Goal: Transaction & Acquisition: Purchase product/service

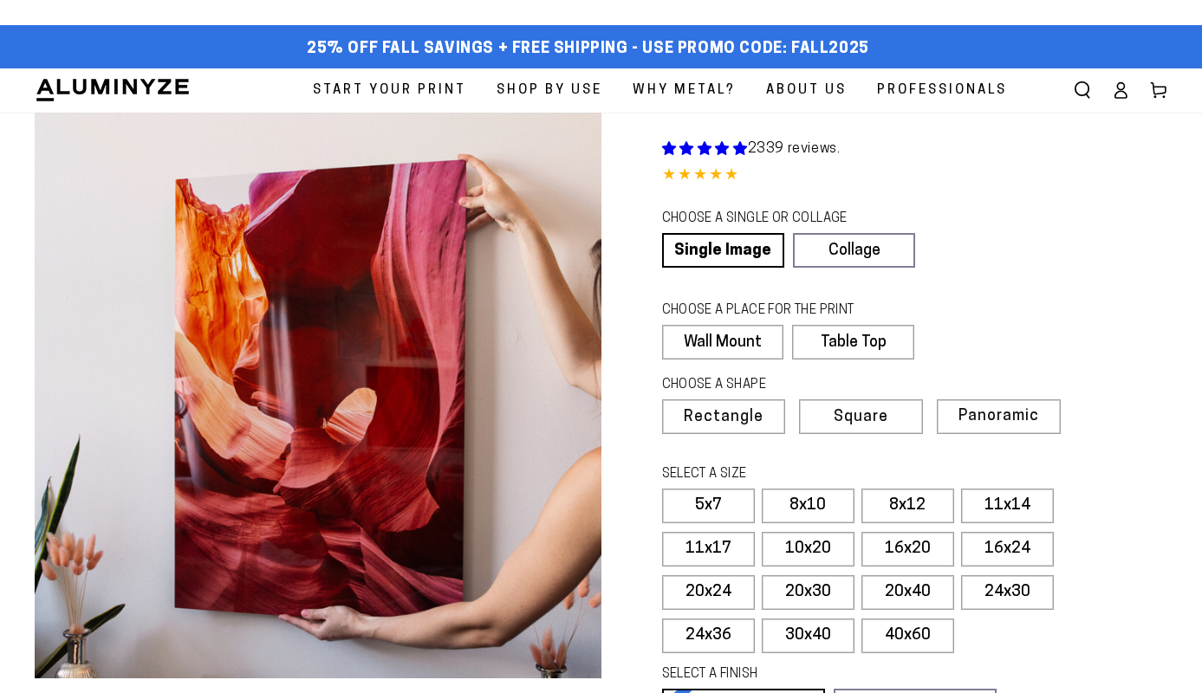
select select "**********"
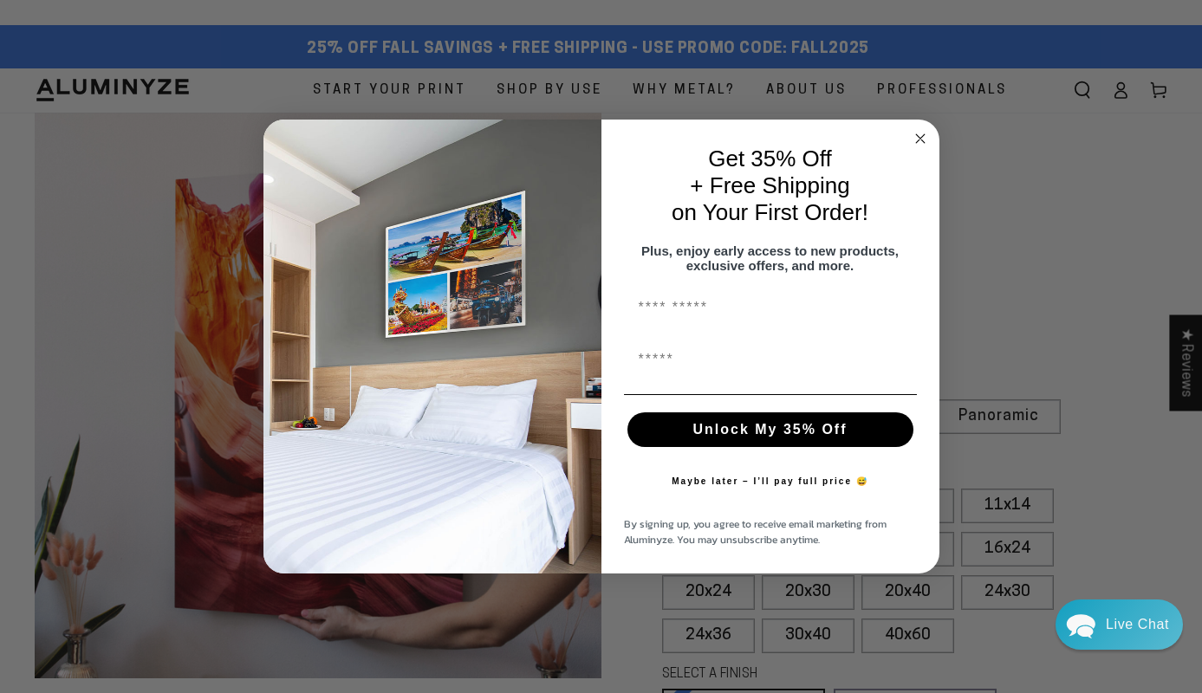
click at [919, 129] on circle "Close dialog" at bounding box center [920, 139] width 20 height 20
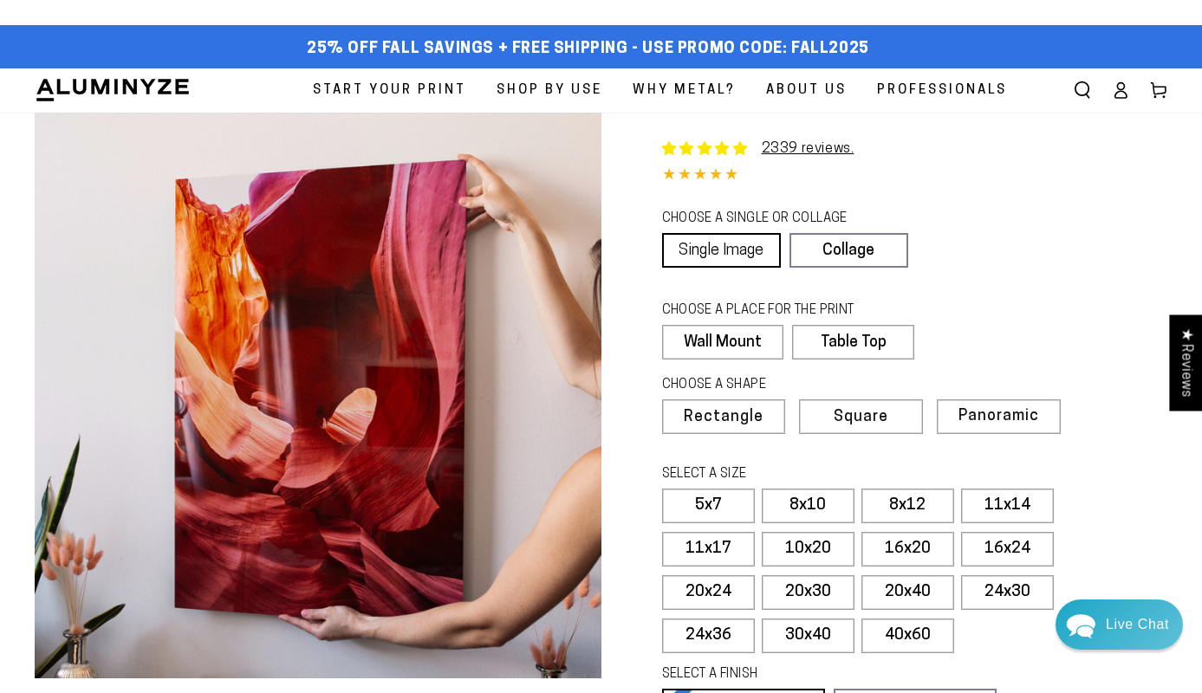
click at [730, 246] on link "Single Image" at bounding box center [721, 250] width 119 height 35
click at [731, 341] on label "Wall Mount" at bounding box center [722, 342] width 121 height 35
click at [754, 344] on label "Wall Mount" at bounding box center [722, 342] width 121 height 35
click at [748, 346] on label "Wall Mount" at bounding box center [722, 342] width 121 height 35
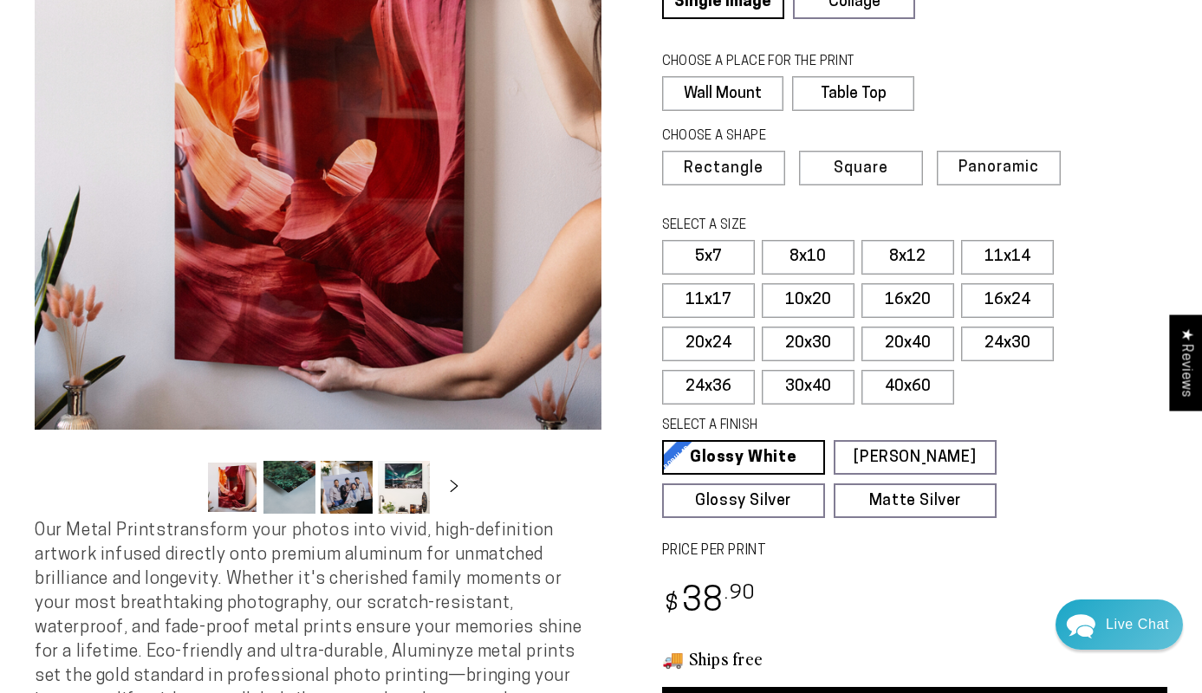
scroll to position [250, 0]
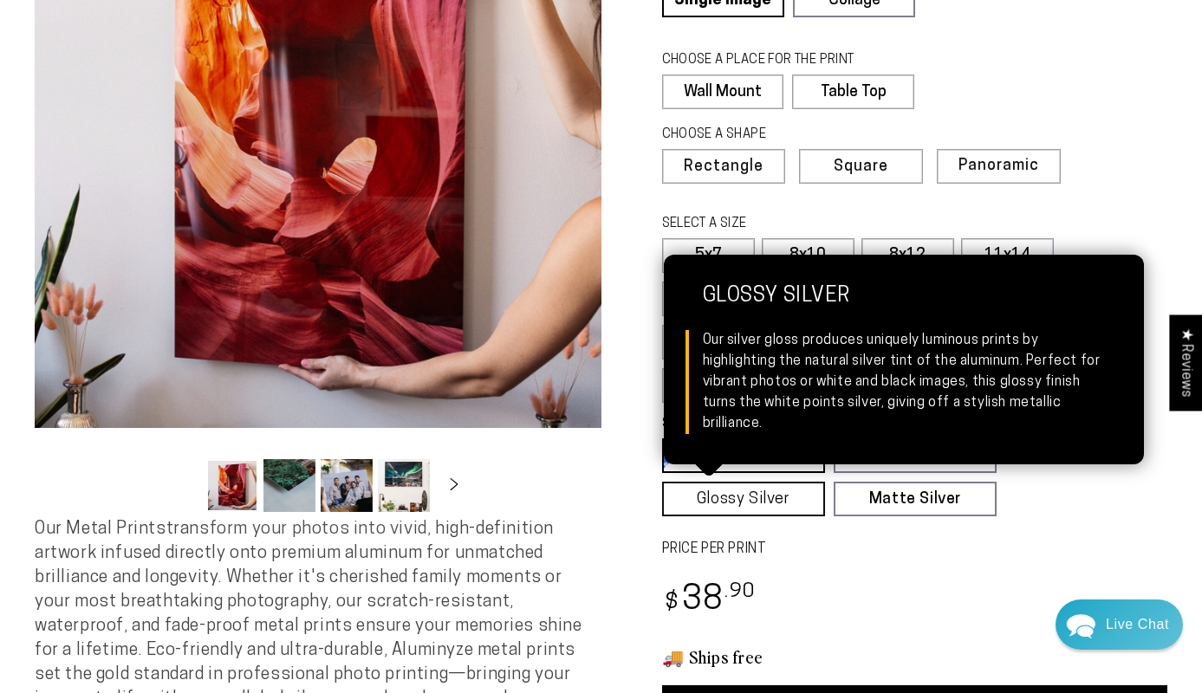
click at [786, 495] on link "Glossy Silver Glossy Silver Our silver gloss produces uniquely luminous prints …" at bounding box center [743, 499] width 163 height 35
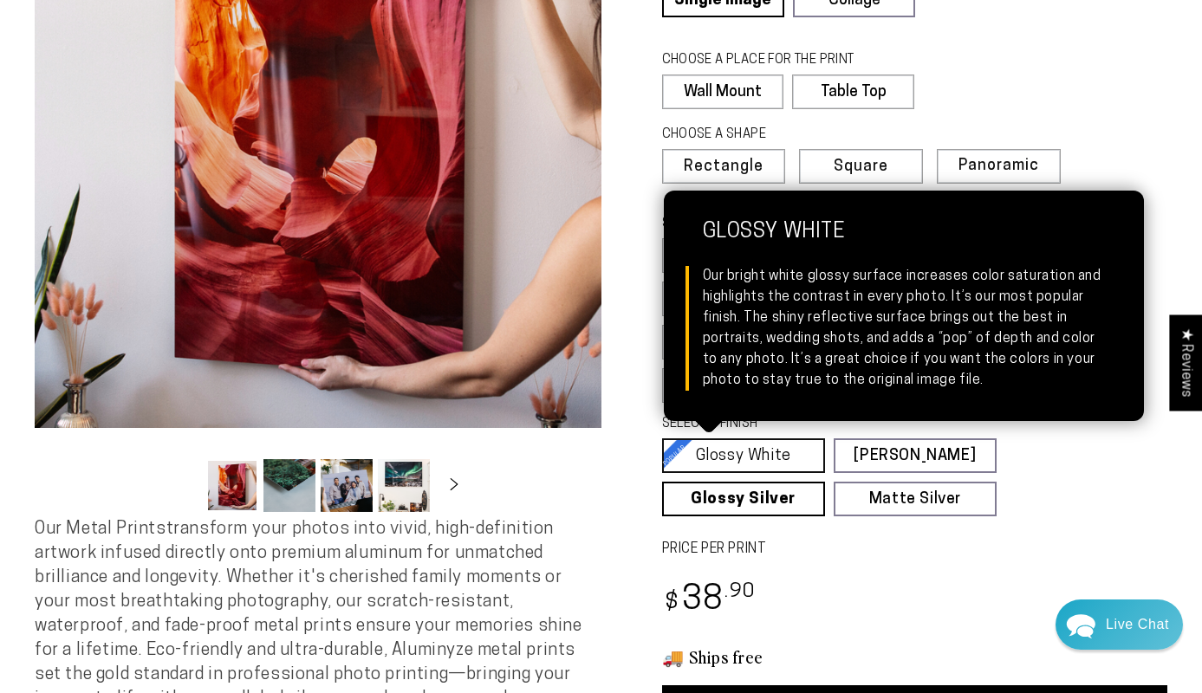
click at [777, 458] on link "Glossy White Glossy White Our bright white glossy surface increases color satur…" at bounding box center [743, 455] width 163 height 35
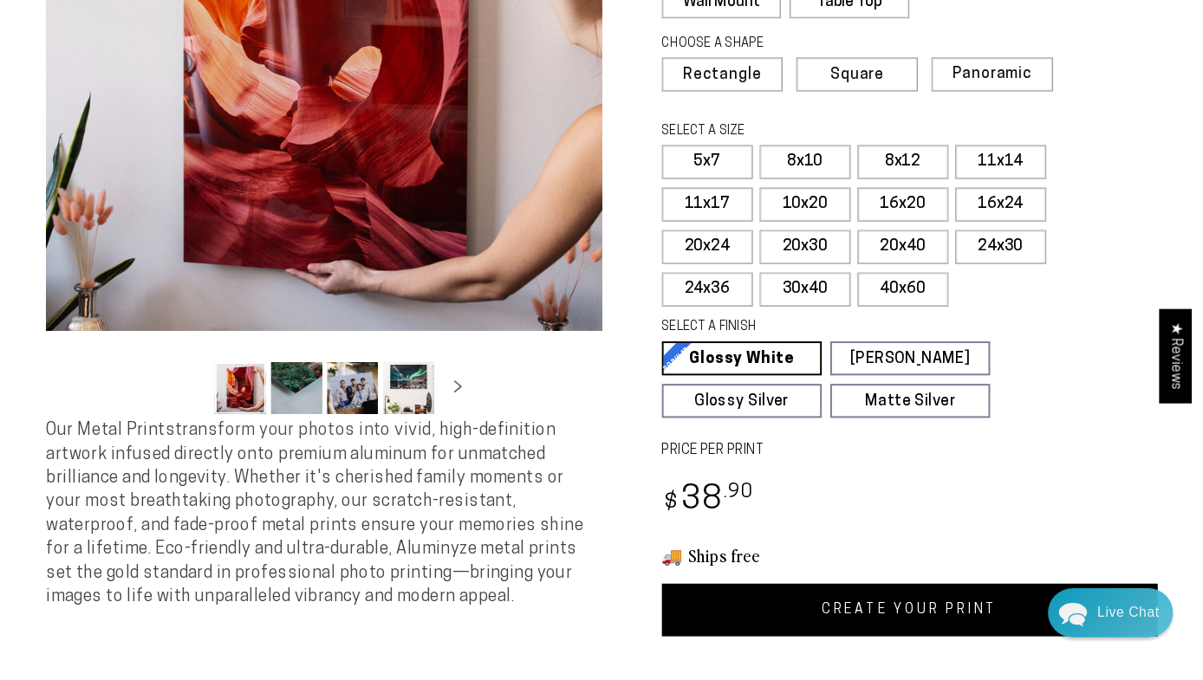
scroll to position [337, 0]
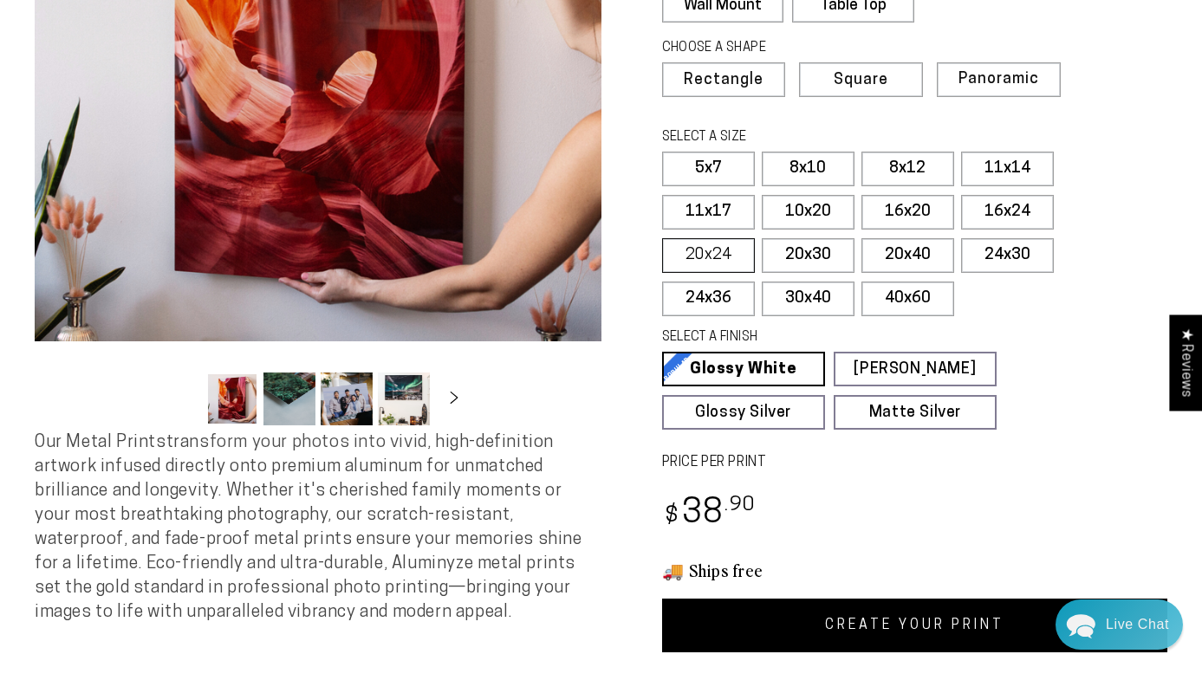
click at [722, 253] on label "20x24" at bounding box center [708, 255] width 93 height 35
click at [824, 248] on label "20x30" at bounding box center [808, 255] width 93 height 35
click at [1012, 204] on label "16x24" at bounding box center [1007, 212] width 93 height 35
click at [892, 614] on link "CREATE YOUR PRINT" at bounding box center [915, 626] width 506 height 54
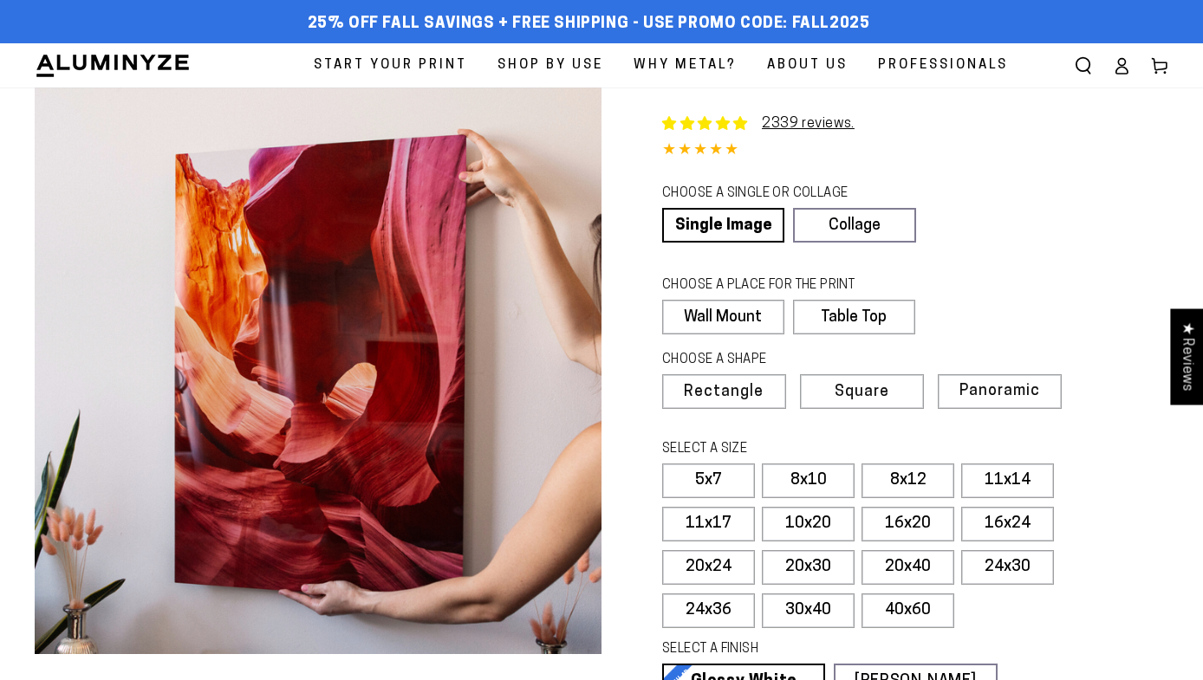
select select "**********"
click at [996, 529] on label "16x24" at bounding box center [1007, 524] width 93 height 35
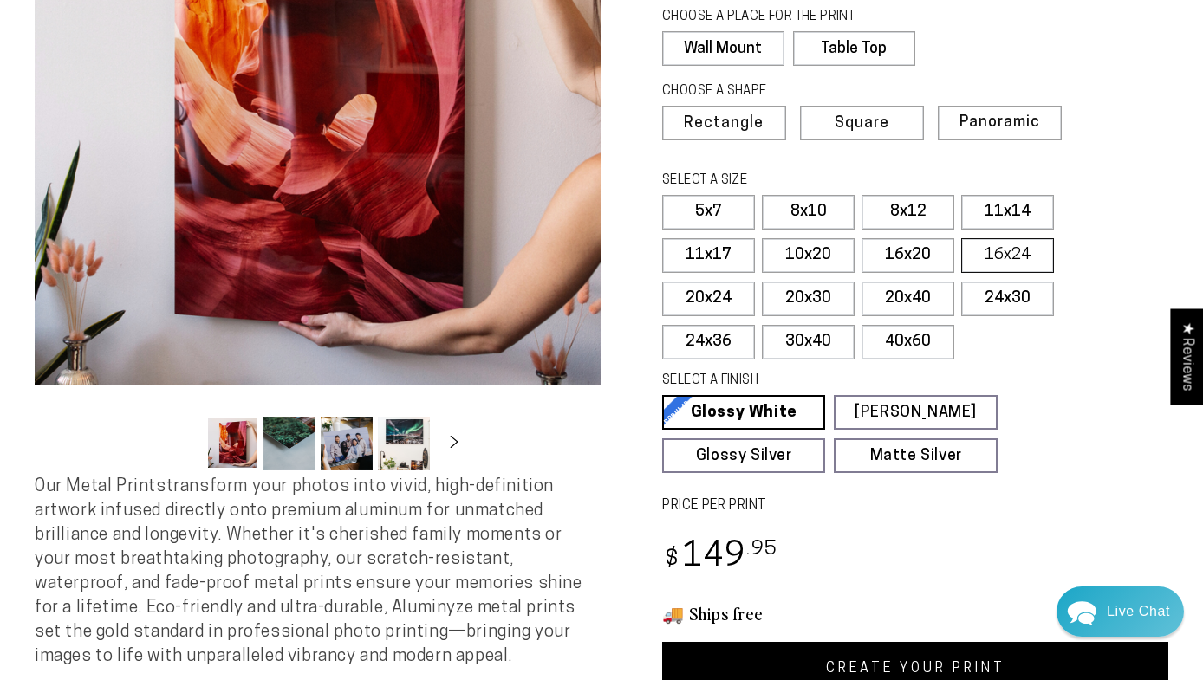
scroll to position [283, 0]
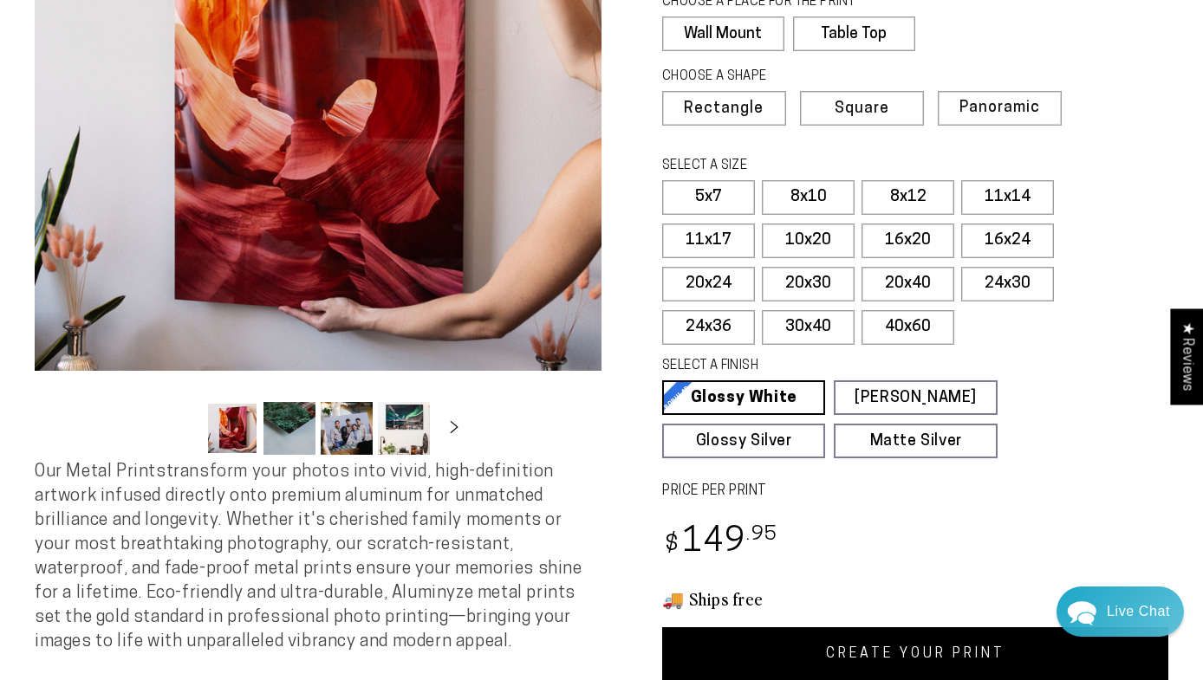
click at [807, 640] on link "CREATE YOUR PRINT" at bounding box center [915, 654] width 506 height 54
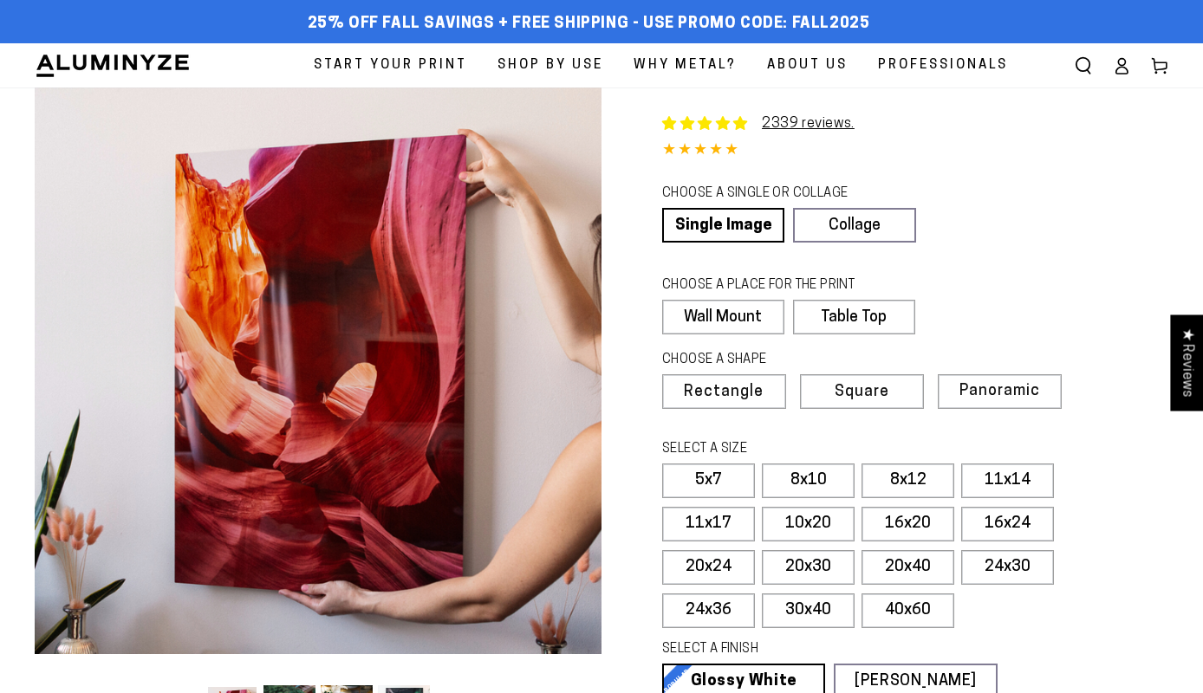
select select "**********"
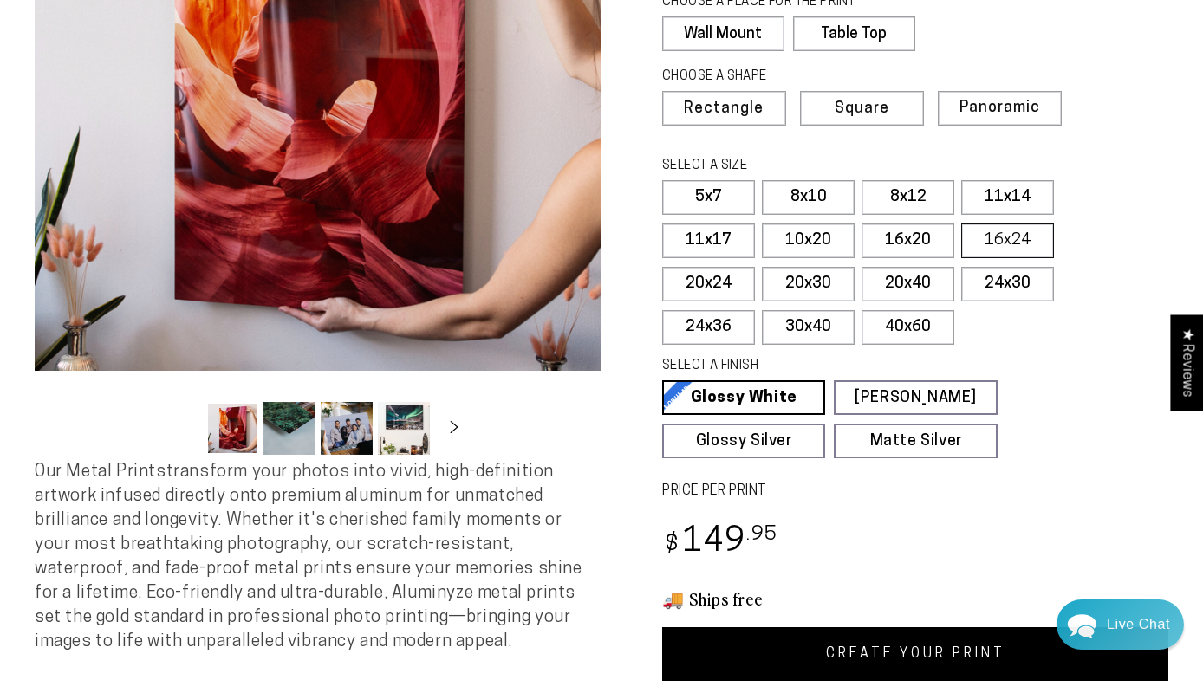
click at [1026, 240] on label "16x24" at bounding box center [1007, 241] width 93 height 35
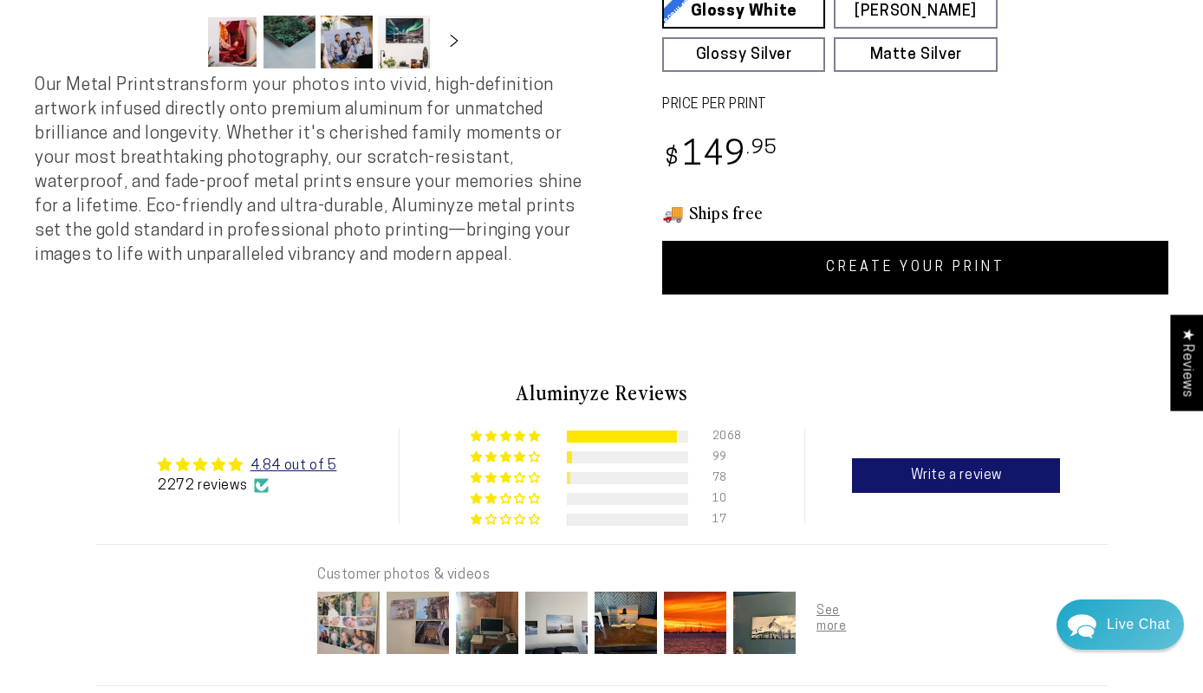
scroll to position [707, 0]
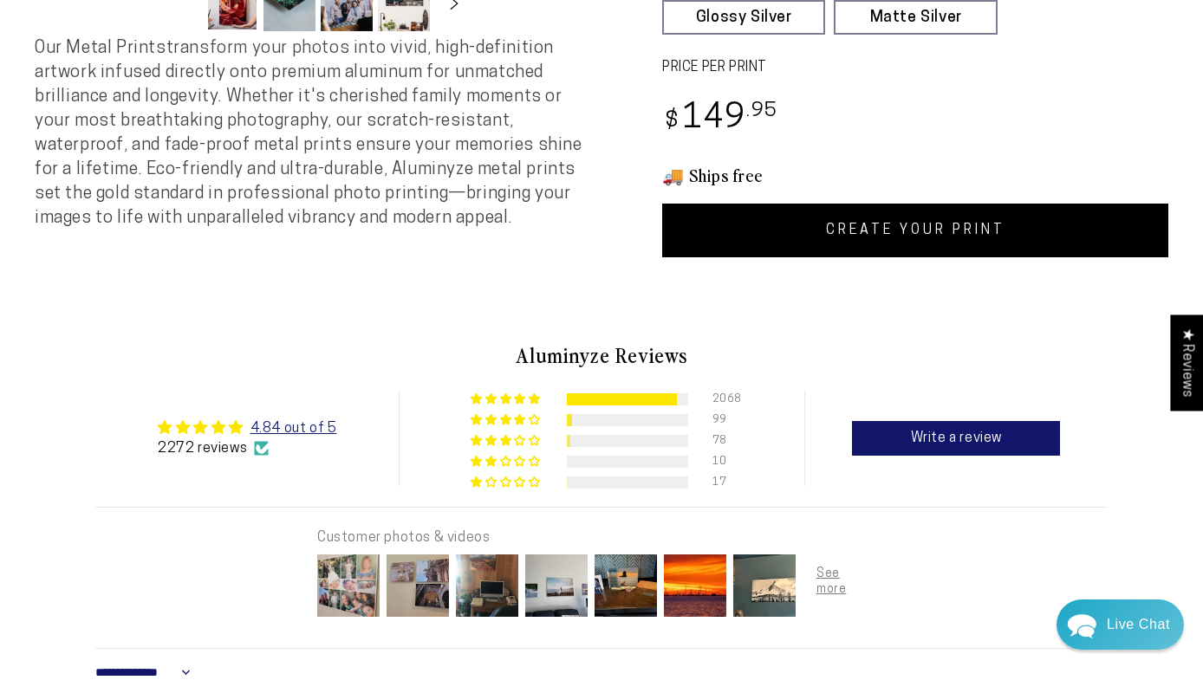
click at [948, 225] on link "CREATE YOUR PRINT" at bounding box center [915, 231] width 506 height 54
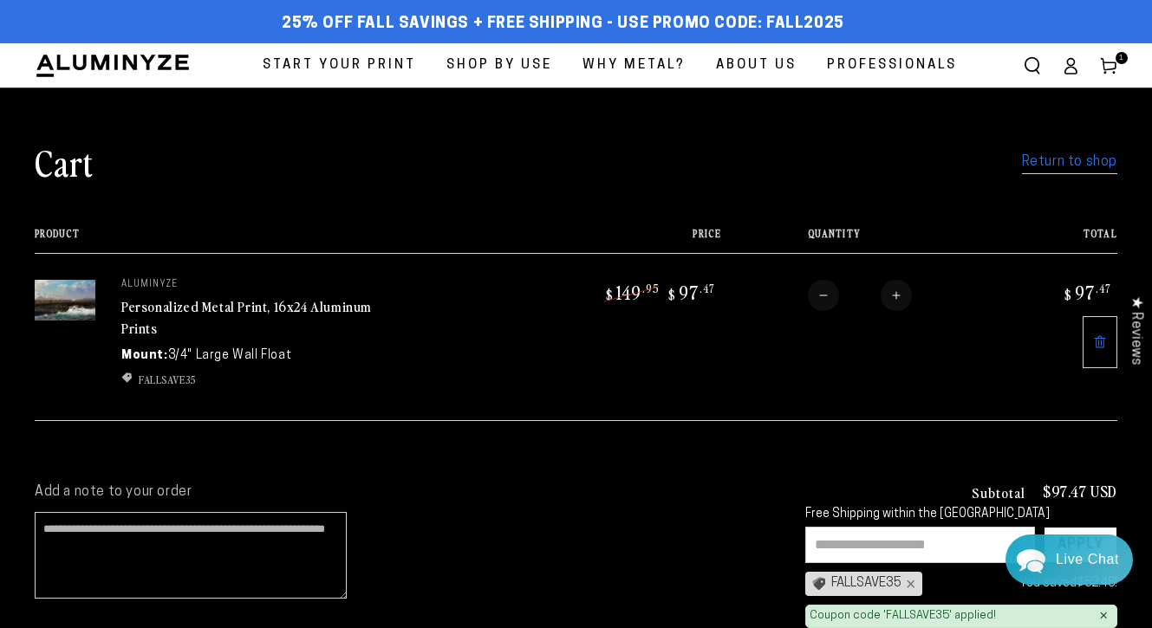
click at [1057, 166] on link "Return to shop" at bounding box center [1069, 162] width 95 height 25
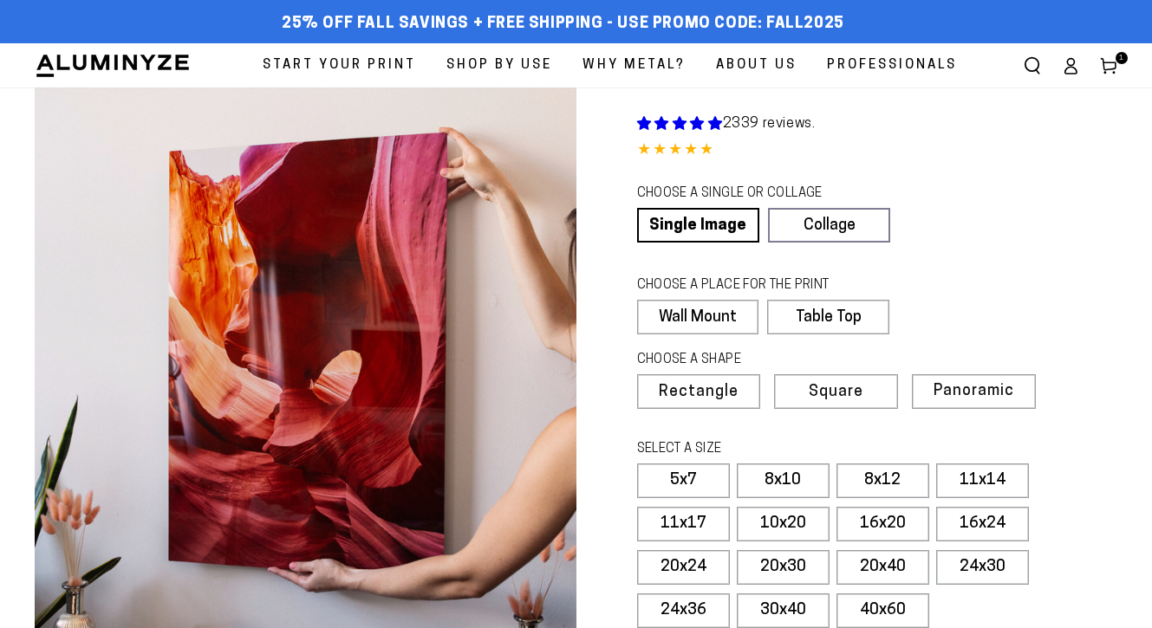
select select "**********"
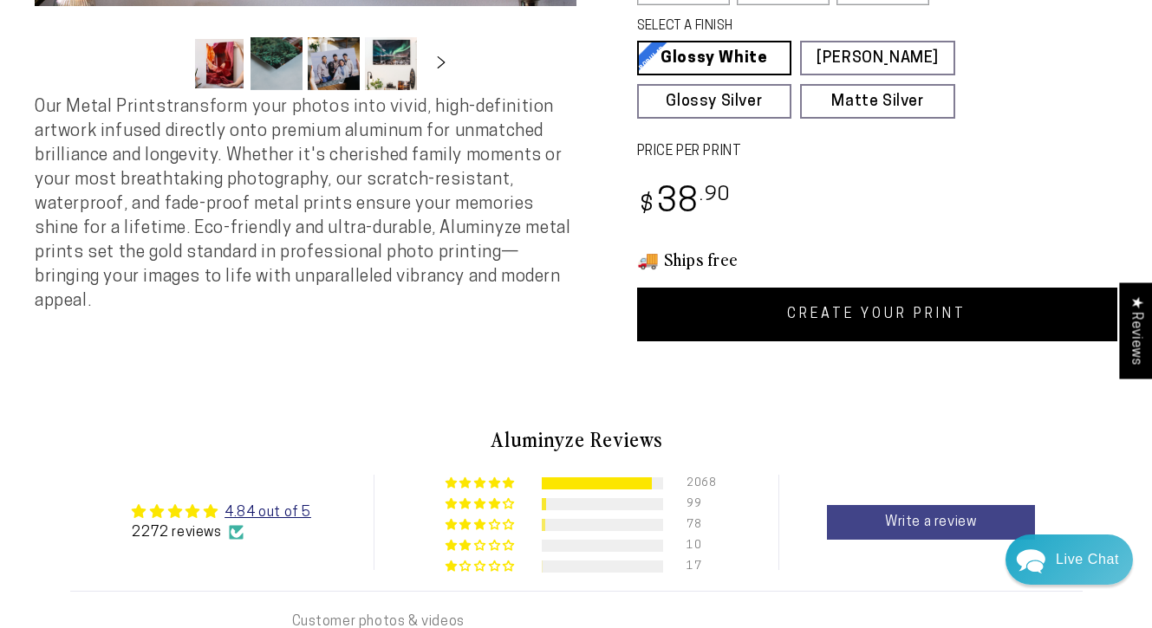
scroll to position [621, 0]
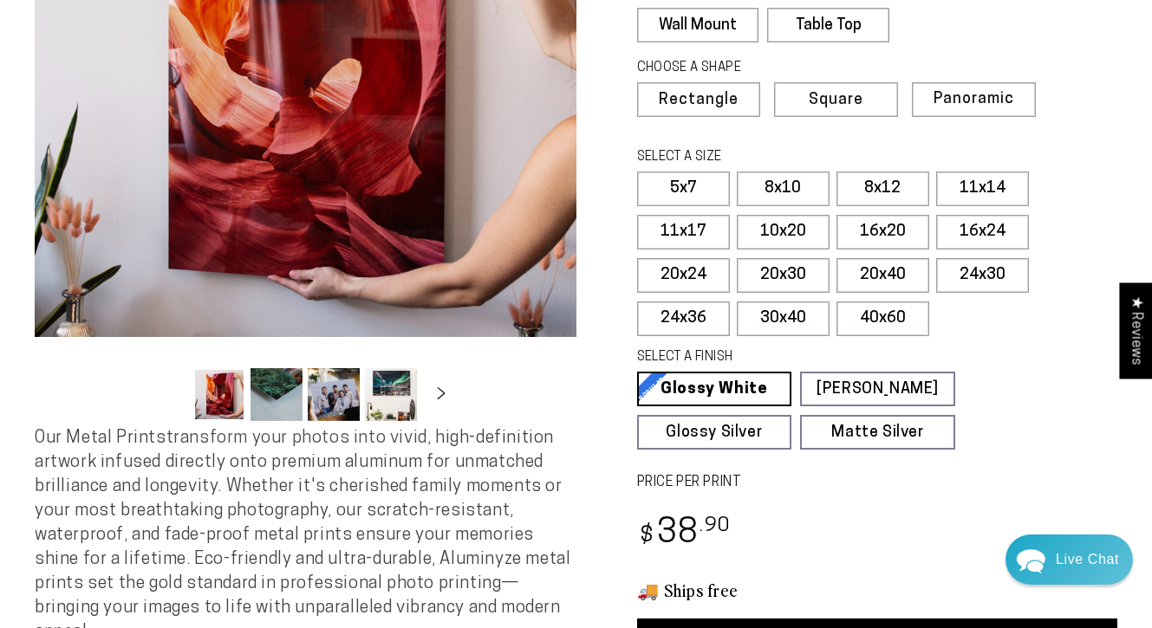
scroll to position [274, 0]
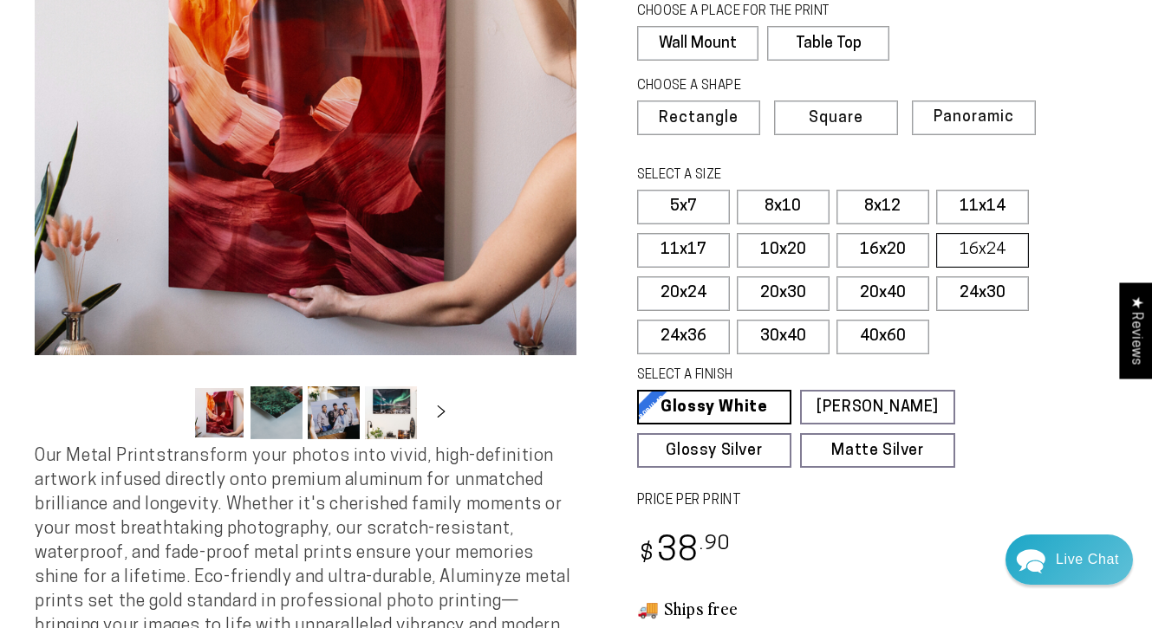
click at [975, 254] on label "16x24" at bounding box center [982, 250] width 93 height 35
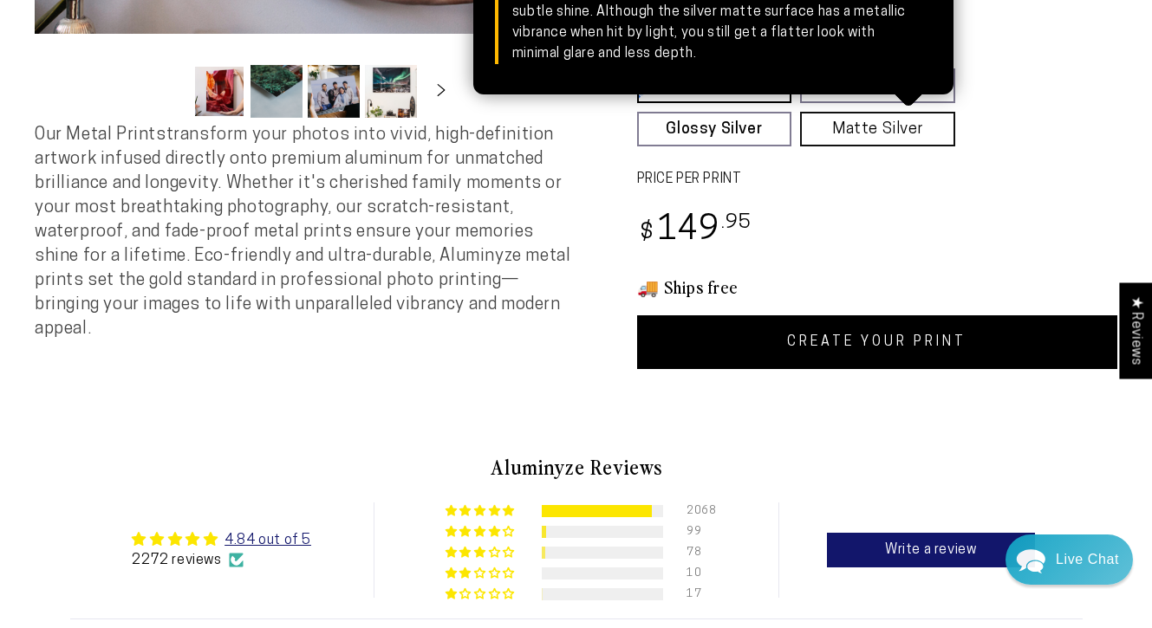
scroll to position [625, 0]
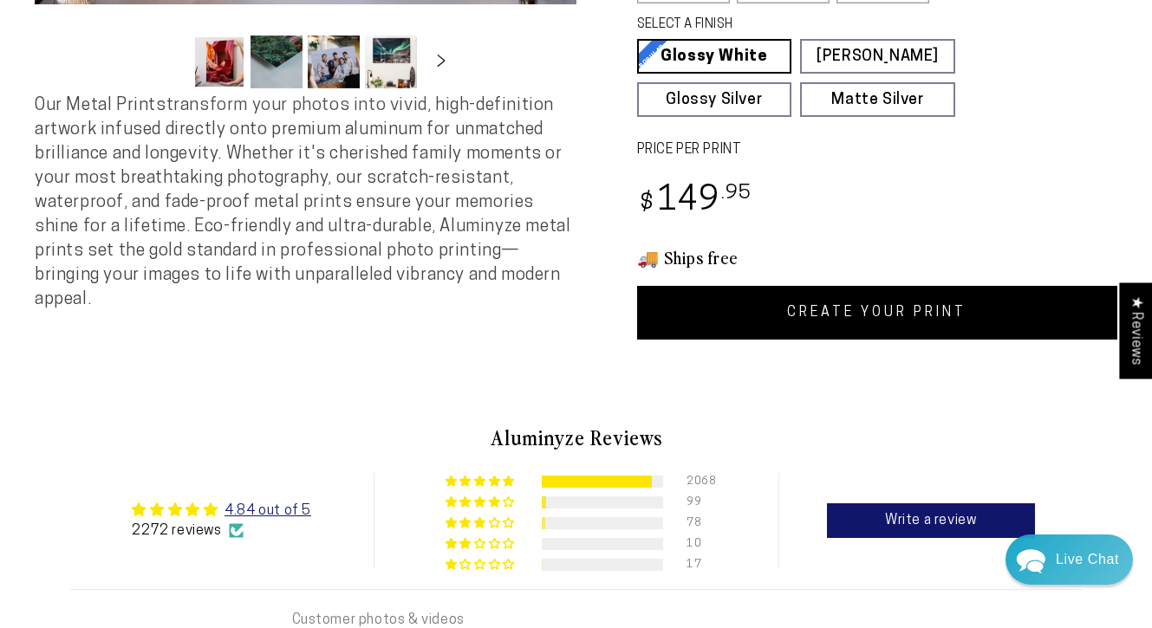
click at [895, 311] on link "CREATE YOUR PRINT" at bounding box center [877, 313] width 481 height 54
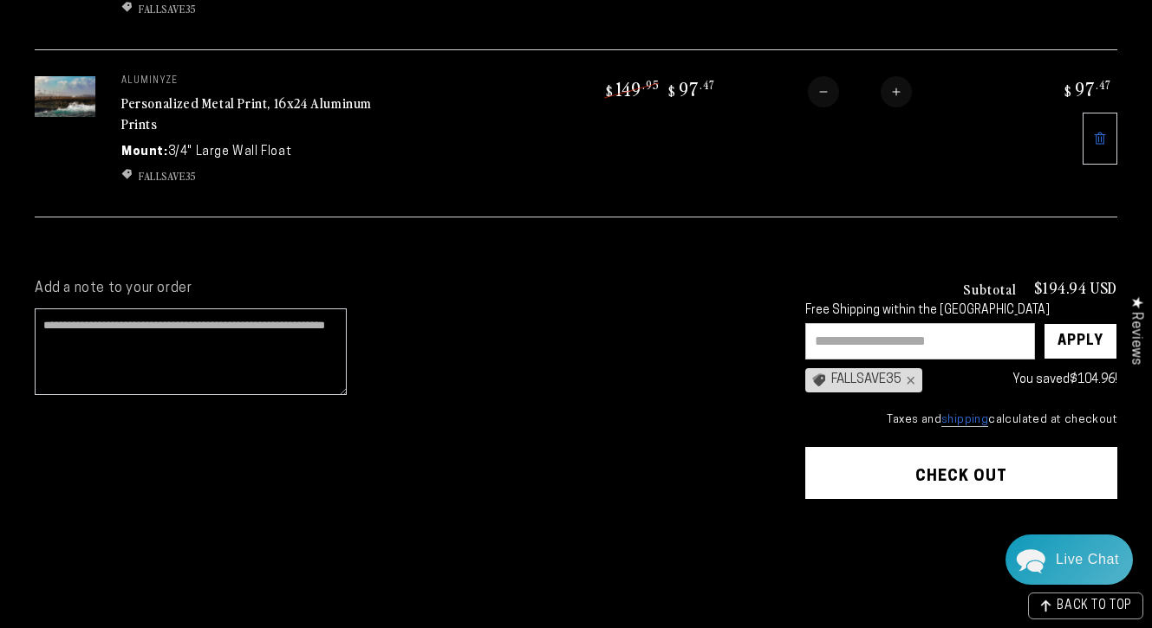
scroll to position [372, 0]
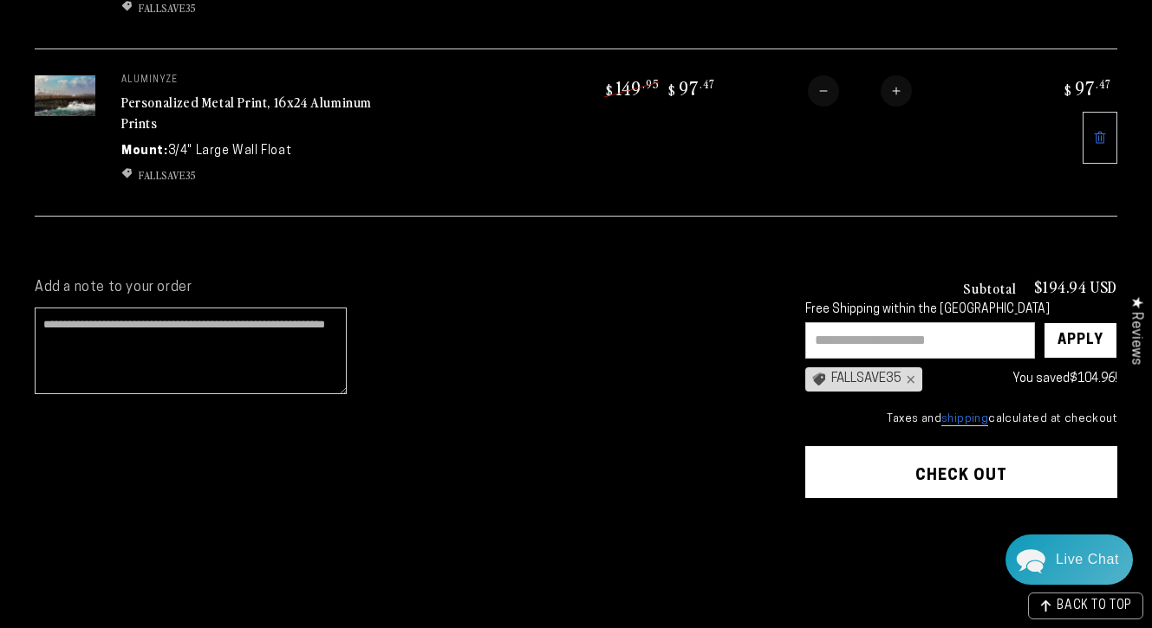
click at [845, 335] on input "text" at bounding box center [920, 340] width 230 height 36
paste input "**********"
type input "**********"
click at [1080, 338] on div "Apply" at bounding box center [1080, 340] width 46 height 35
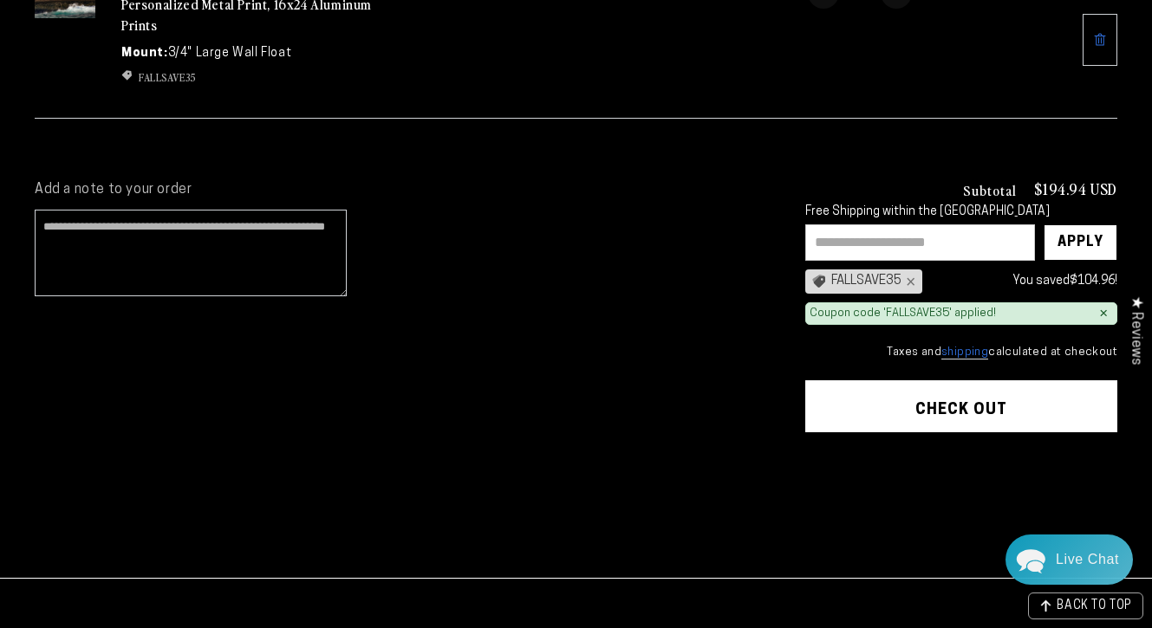
scroll to position [495, 0]
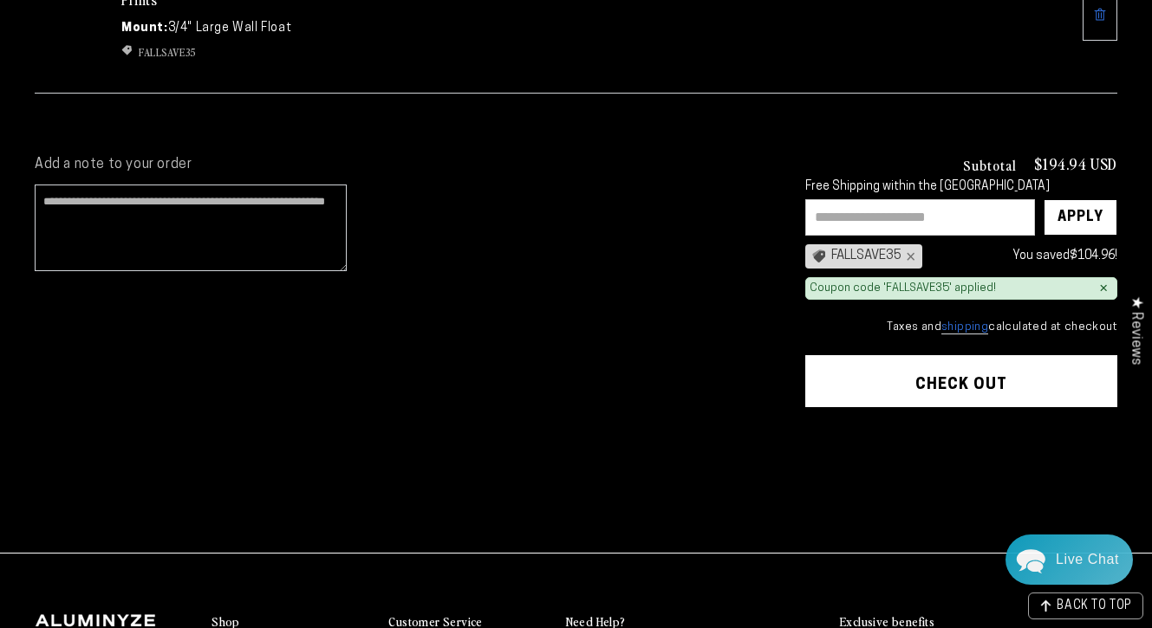
click at [812, 435] on shopify-apple-pay-button at bounding box center [809, 428] width 3 height 14
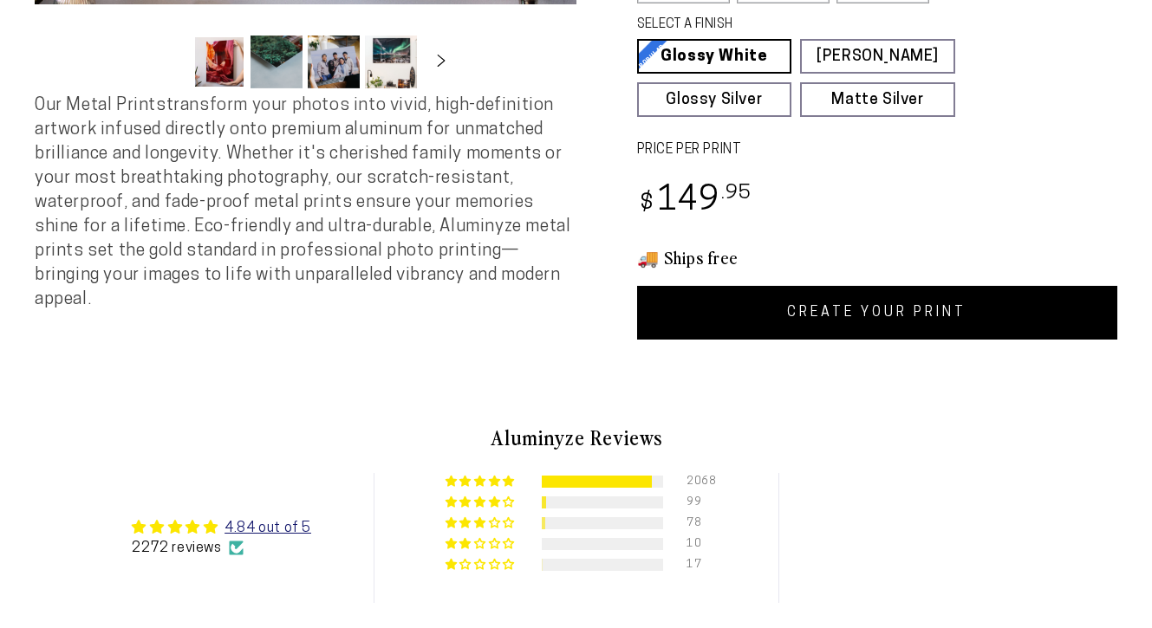
select select "**********"
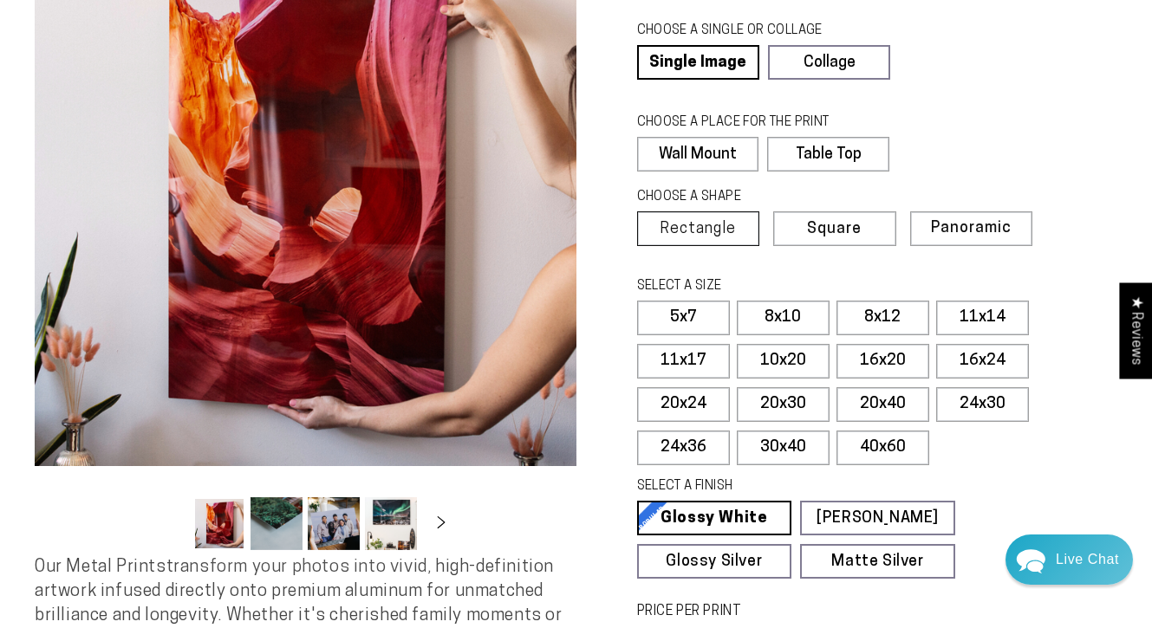
scroll to position [169, 0]
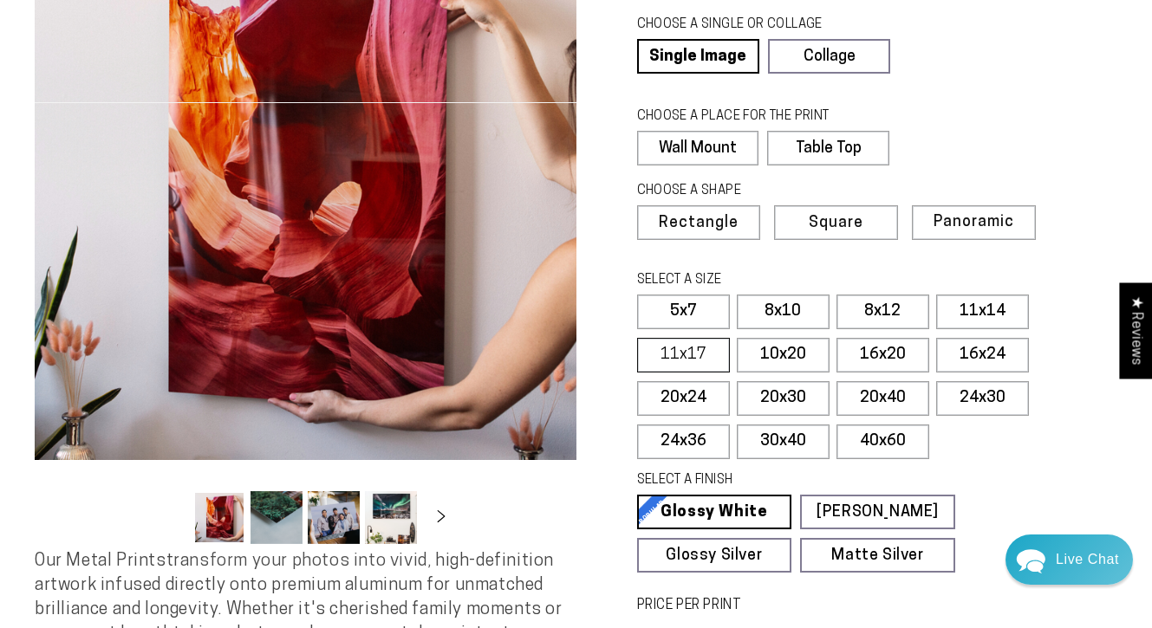
click at [706, 347] on label "11x17" at bounding box center [683, 355] width 93 height 35
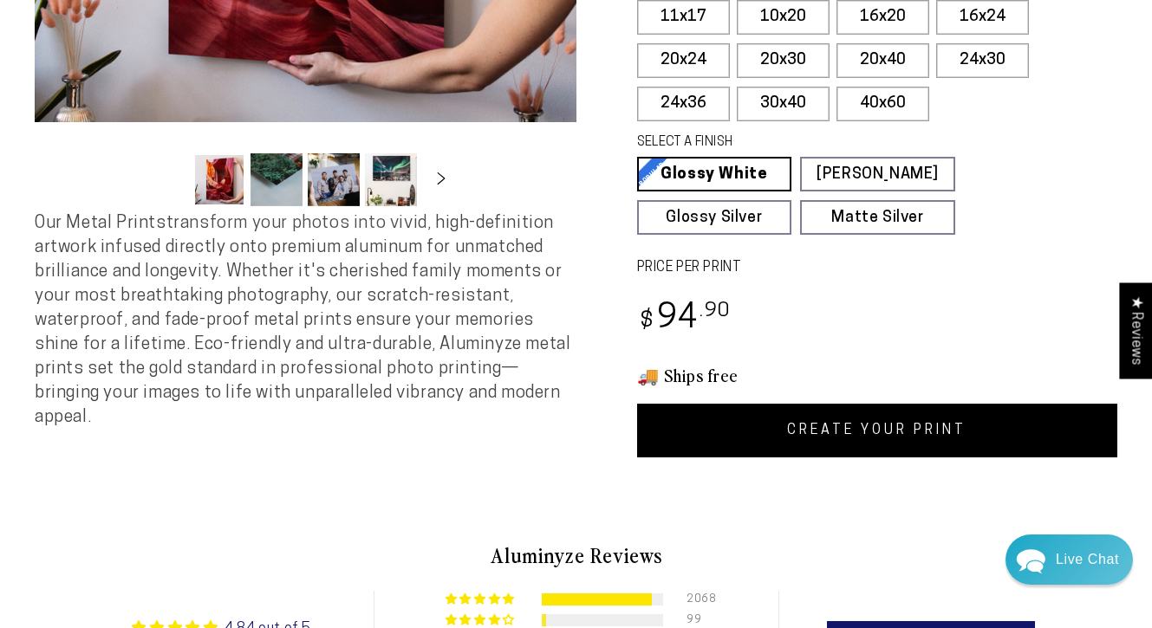
scroll to position [535, 0]
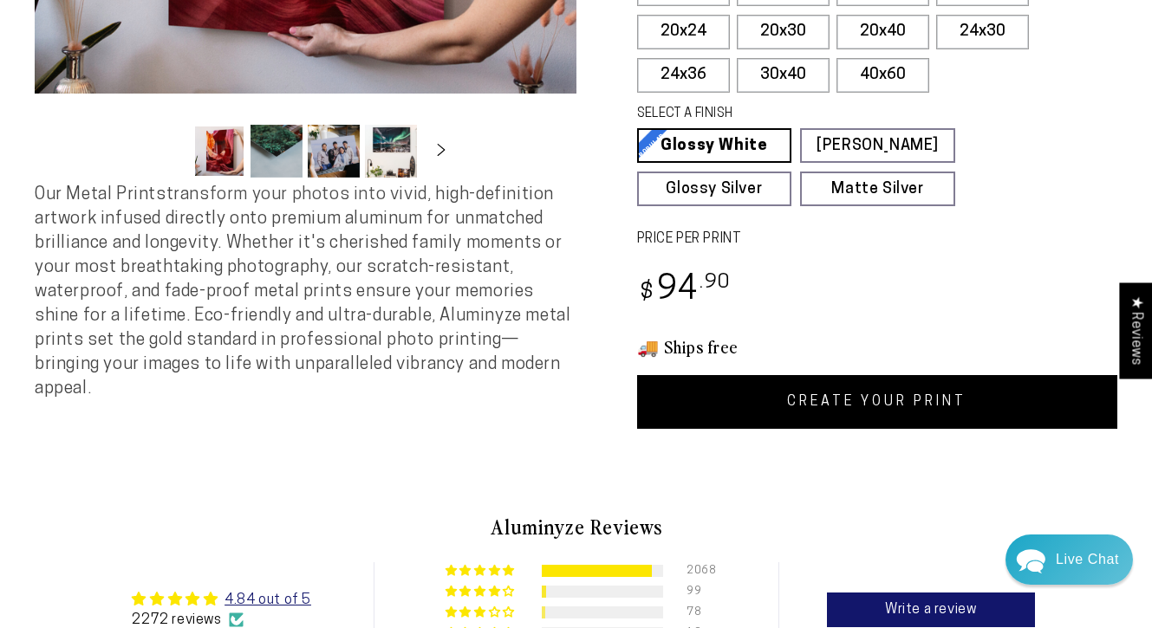
click at [841, 386] on link "CREATE YOUR PRINT" at bounding box center [877, 402] width 481 height 54
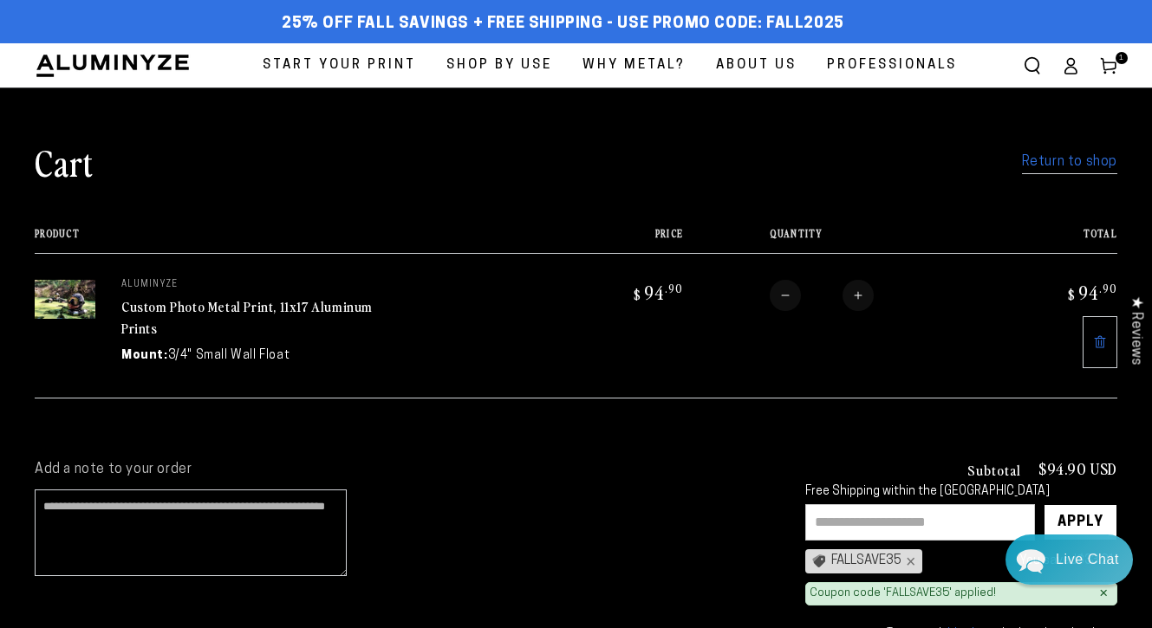
click at [1051, 158] on link "Return to shop" at bounding box center [1069, 162] width 95 height 25
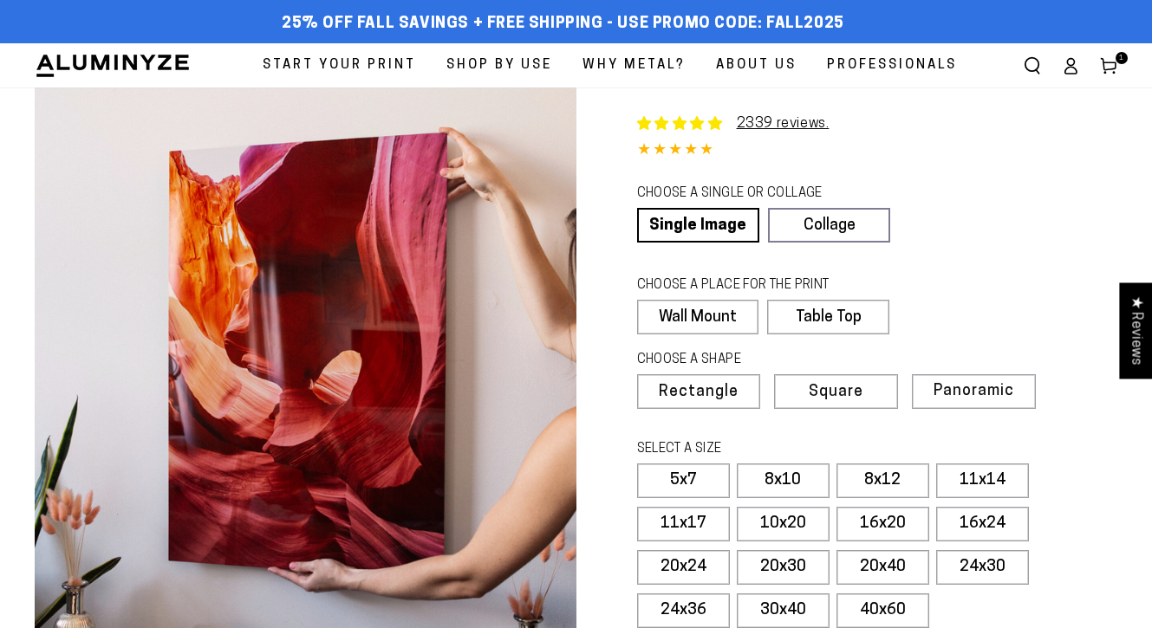
select select "**********"
click at [692, 525] on label "11x17" at bounding box center [683, 524] width 93 height 35
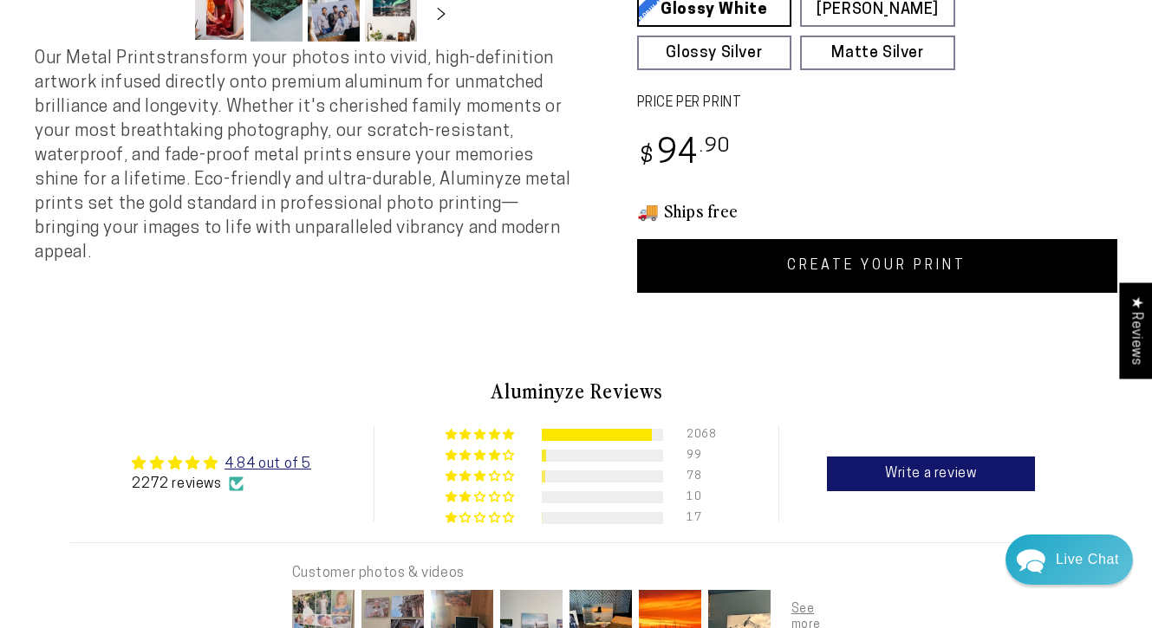
scroll to position [632, 0]
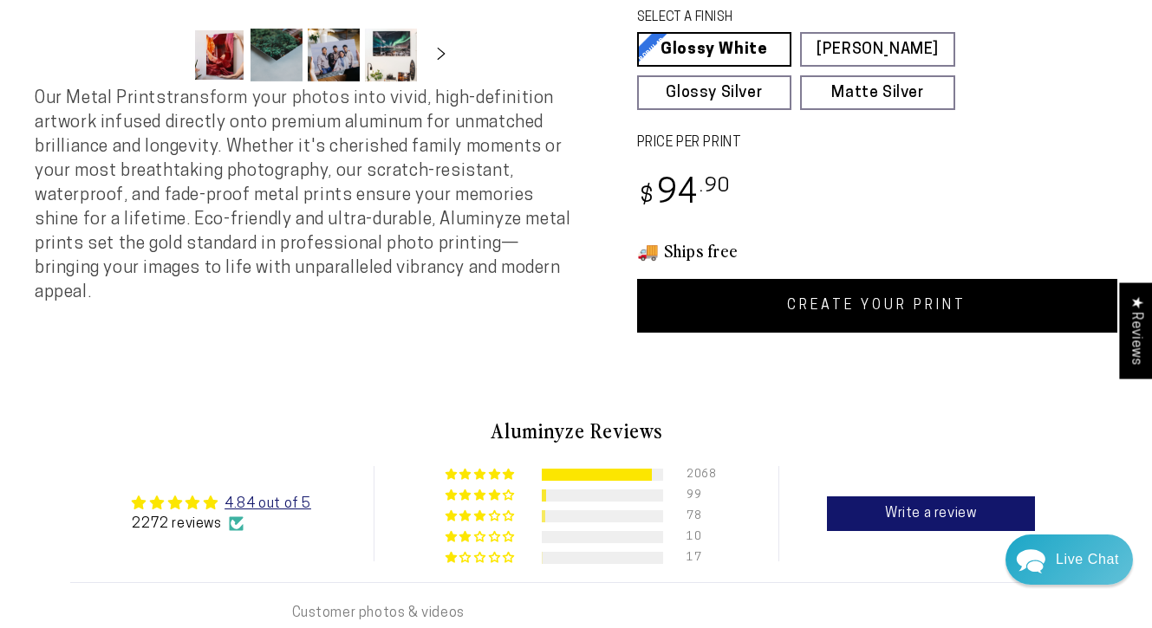
click at [987, 302] on link "CREATE YOUR PRINT" at bounding box center [877, 306] width 481 height 54
